Goal: Transaction & Acquisition: Purchase product/service

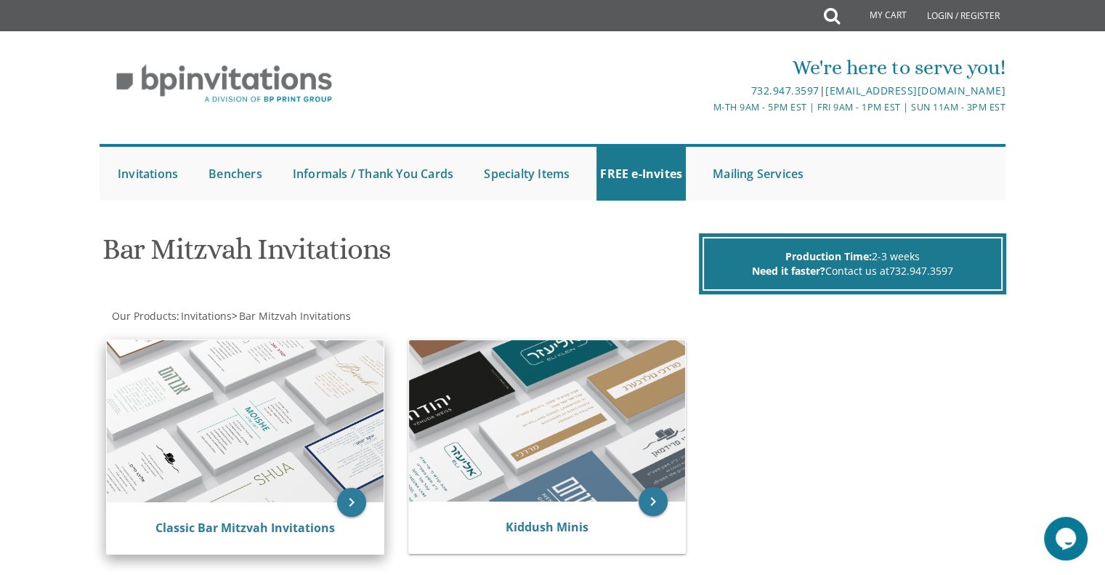
click at [243, 424] on img at bounding box center [245, 421] width 277 height 162
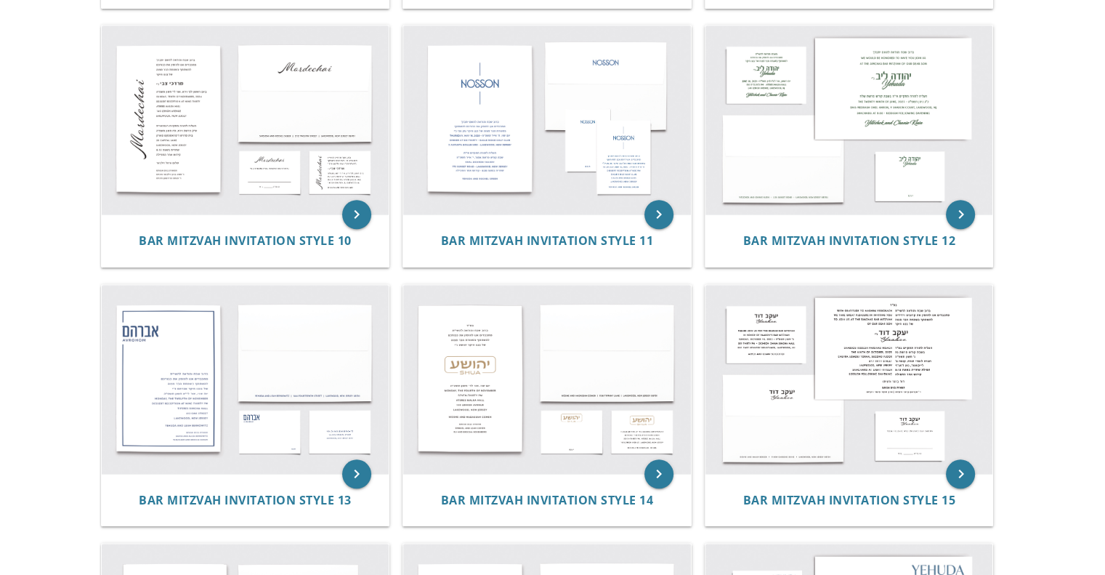
scroll to position [1208, 0]
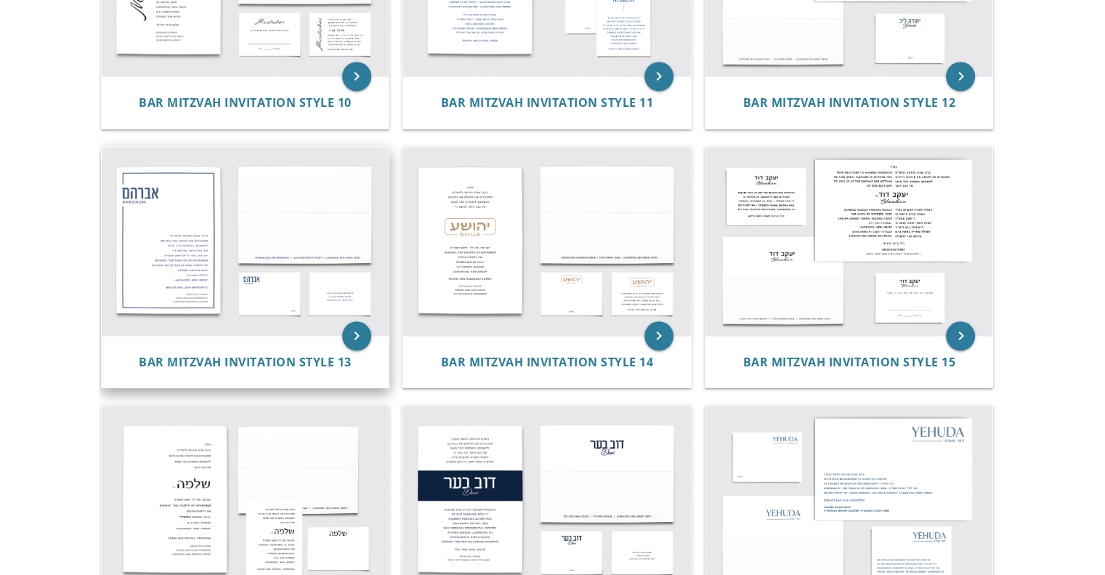
drag, startPoint x: 494, startPoint y: 278, endPoint x: 382, endPoint y: 175, distance: 151.7
click at [382, 175] on img at bounding box center [246, 241] width 288 height 189
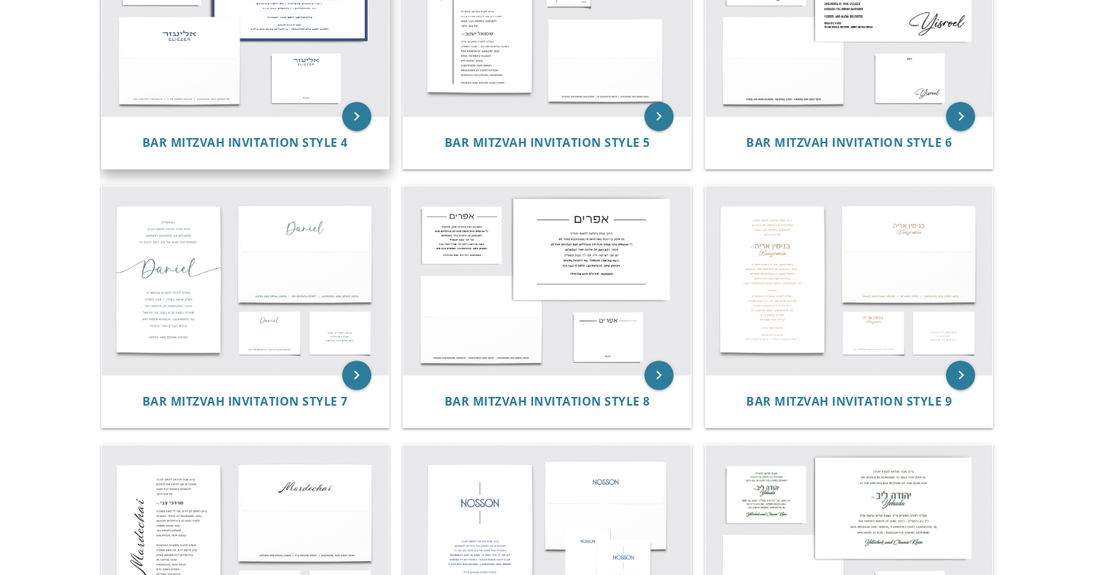
scroll to position [651, 0]
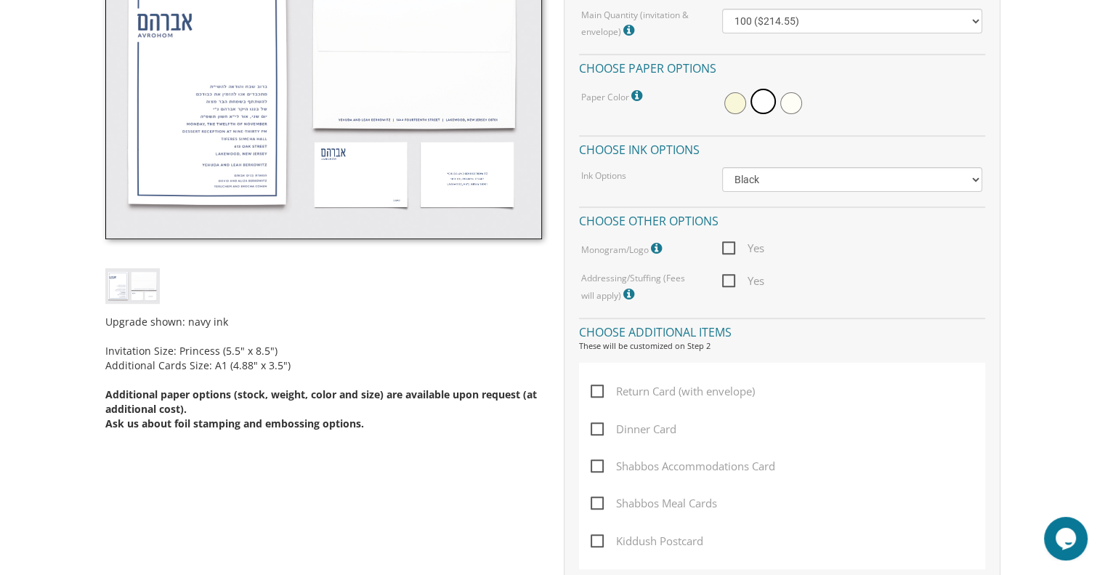
scroll to position [406, 0]
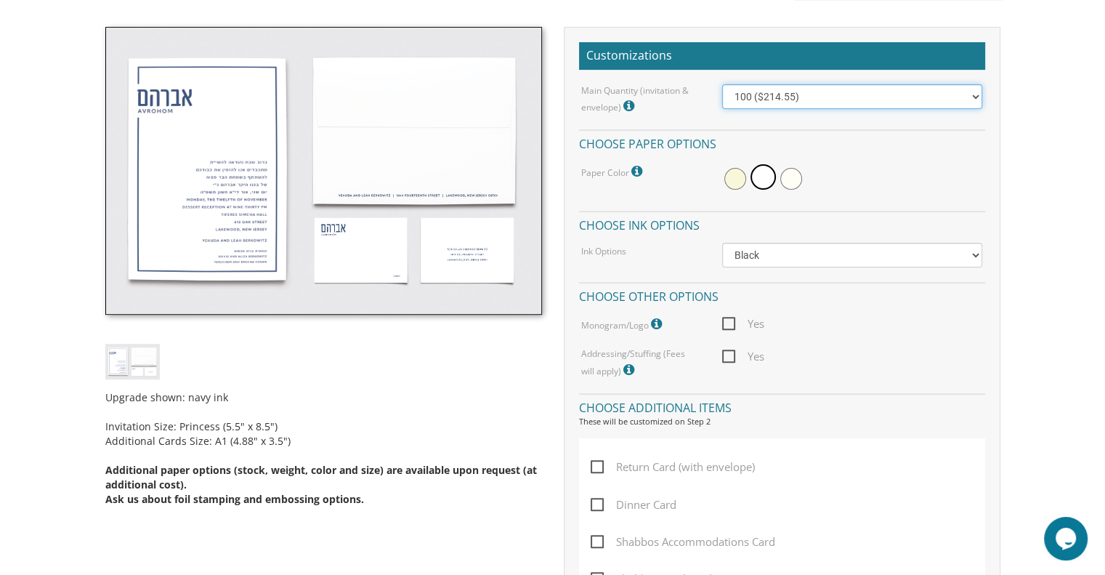
click at [877, 99] on select "100 ($214.55) 200 ($254.60) 300 ($294.25) 400 ($333.55) 500 ($373.90) 600 ($413…" at bounding box center [852, 96] width 260 height 25
